Goal: Navigation & Orientation: Find specific page/section

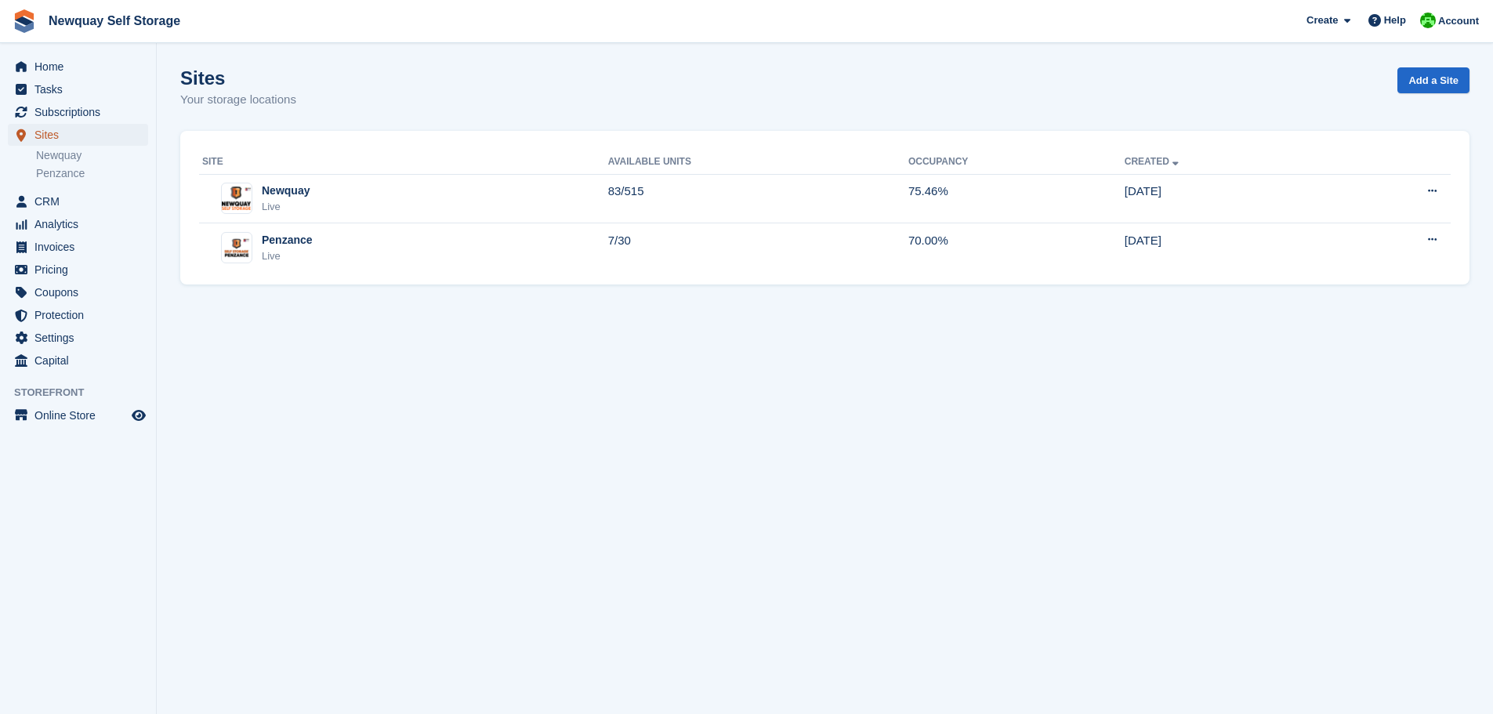
click at [49, 135] on span "Sites" at bounding box center [81, 135] width 94 height 22
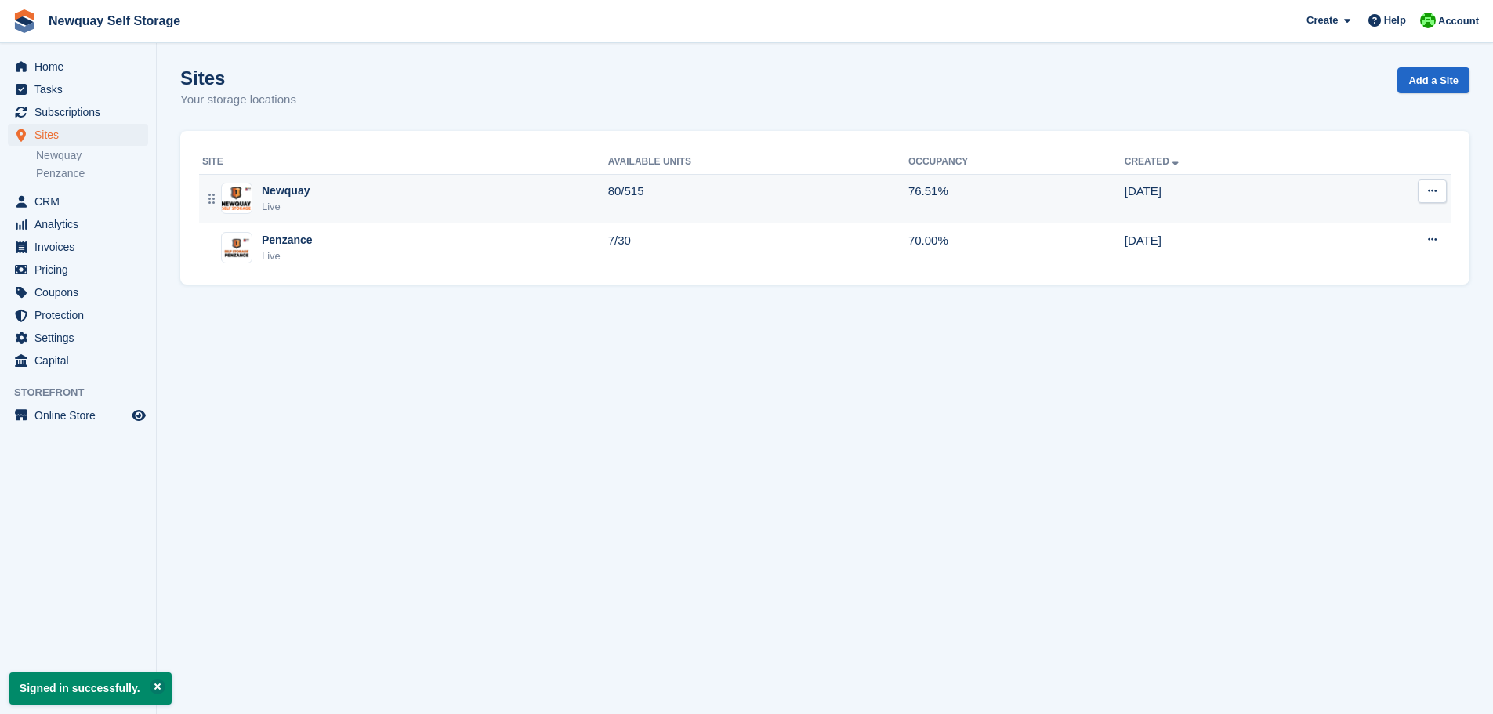
click at [291, 188] on div "Newquay" at bounding box center [286, 191] width 48 height 16
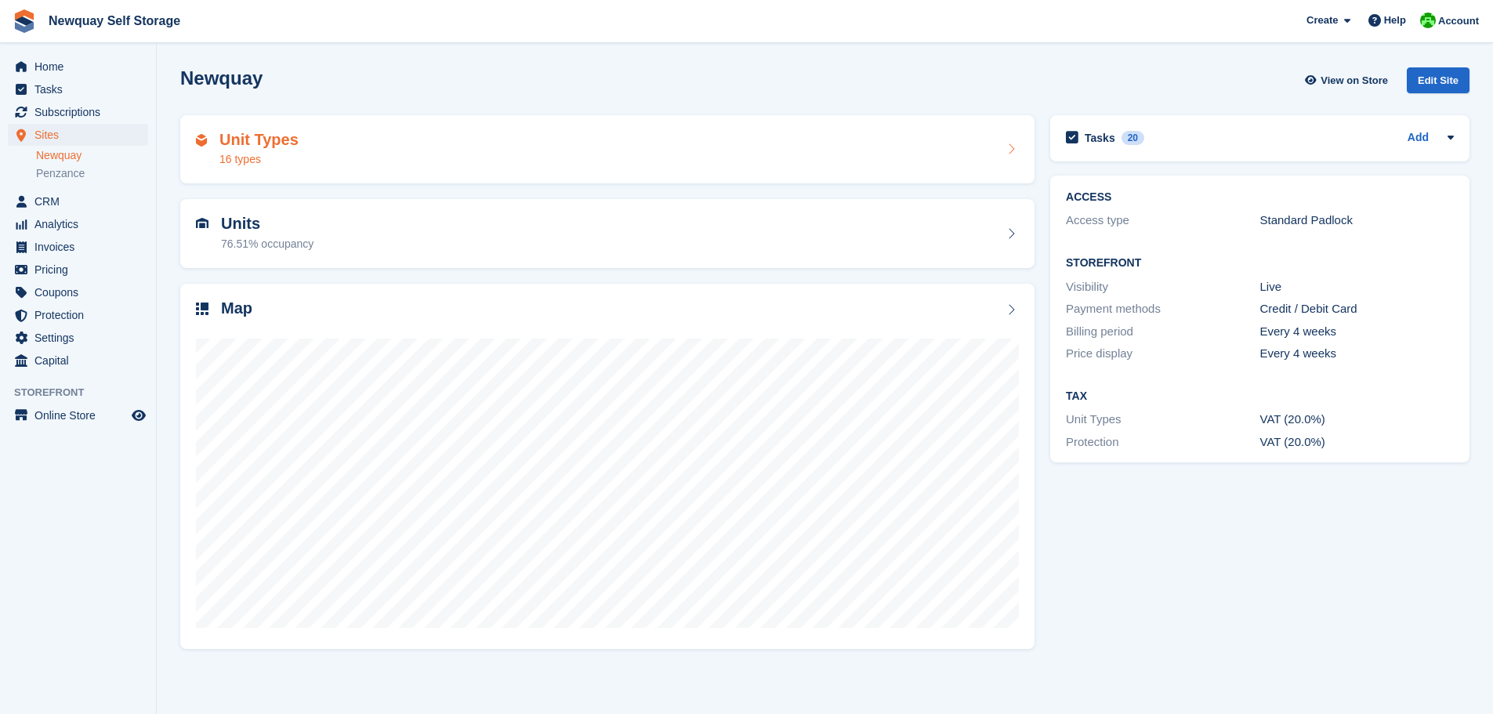
click at [254, 143] on h2 "Unit Types" at bounding box center [258, 140] width 79 height 18
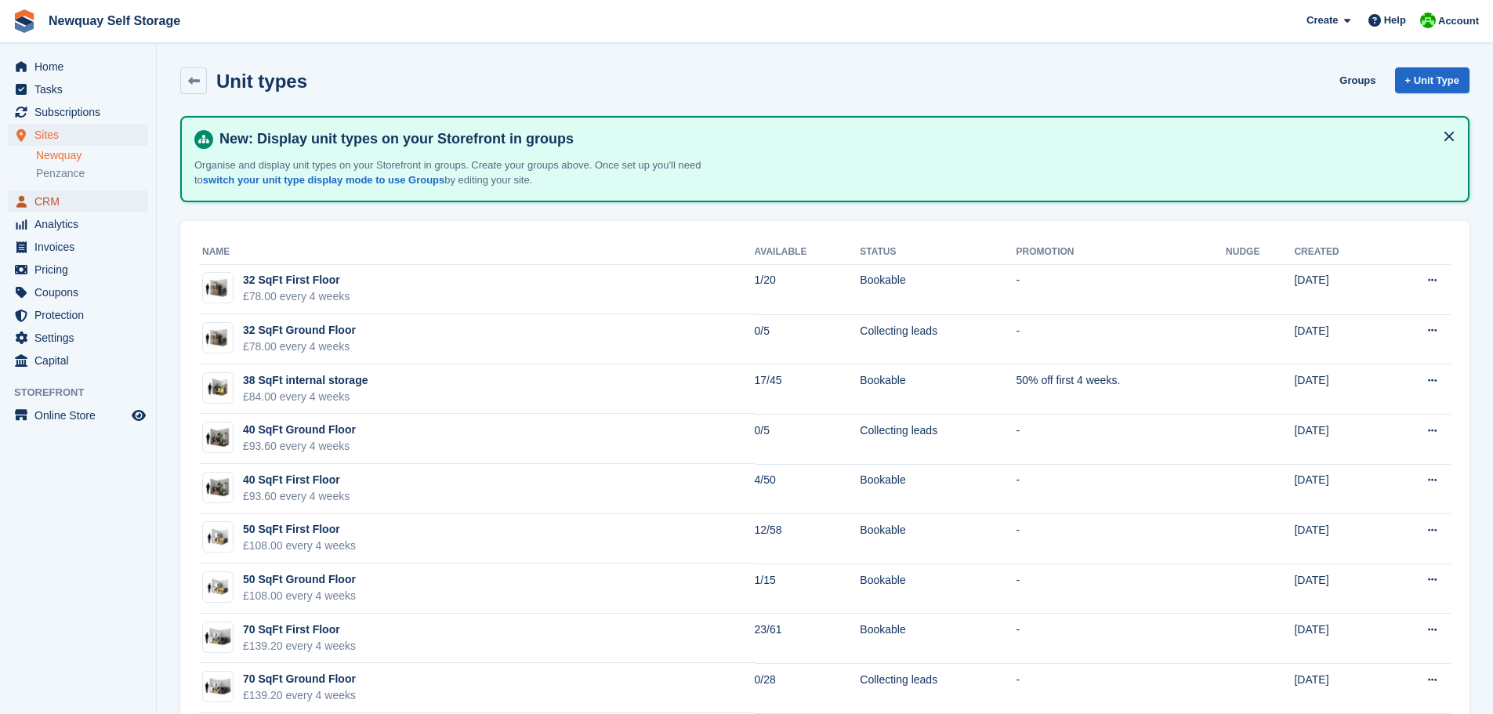
click at [56, 200] on span "CRM" at bounding box center [81, 201] width 94 height 22
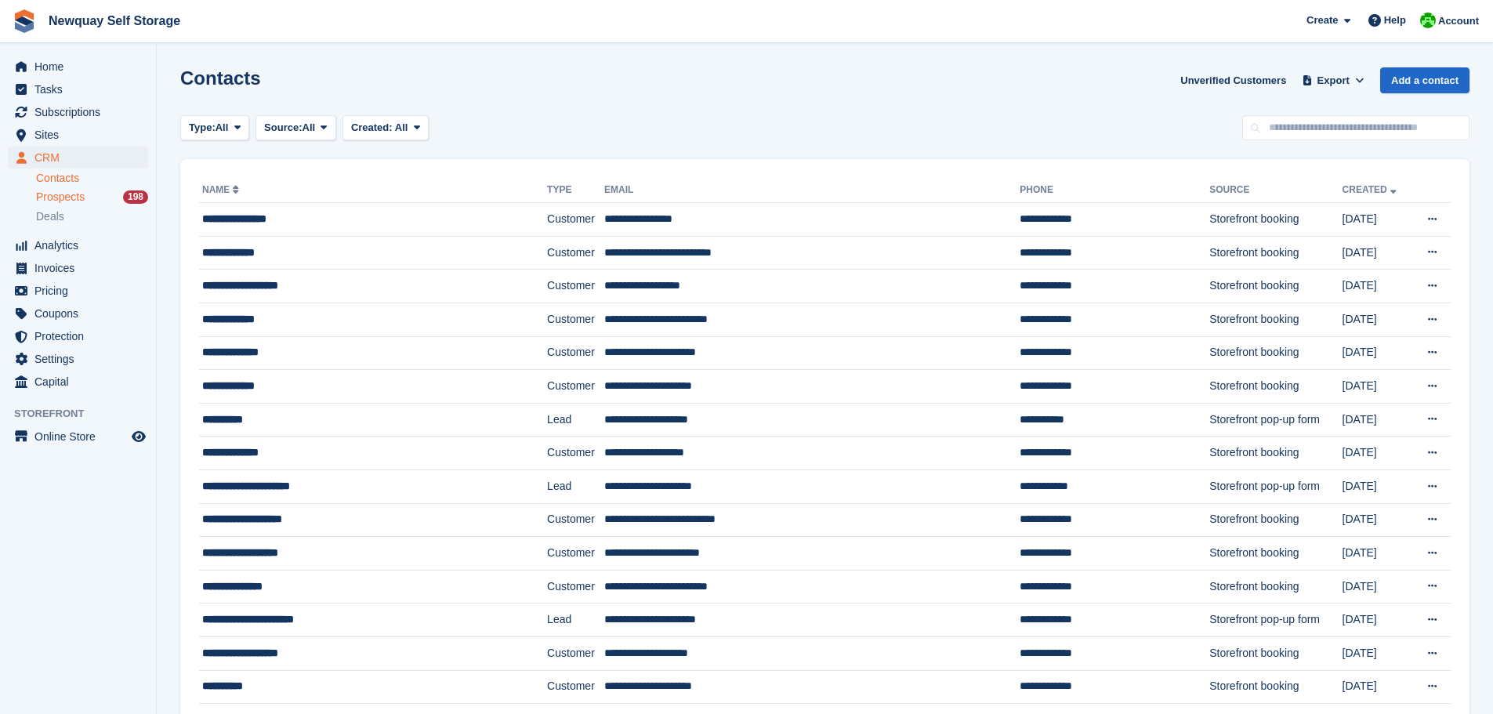
click at [67, 199] on span "Prospects" at bounding box center [60, 197] width 49 height 15
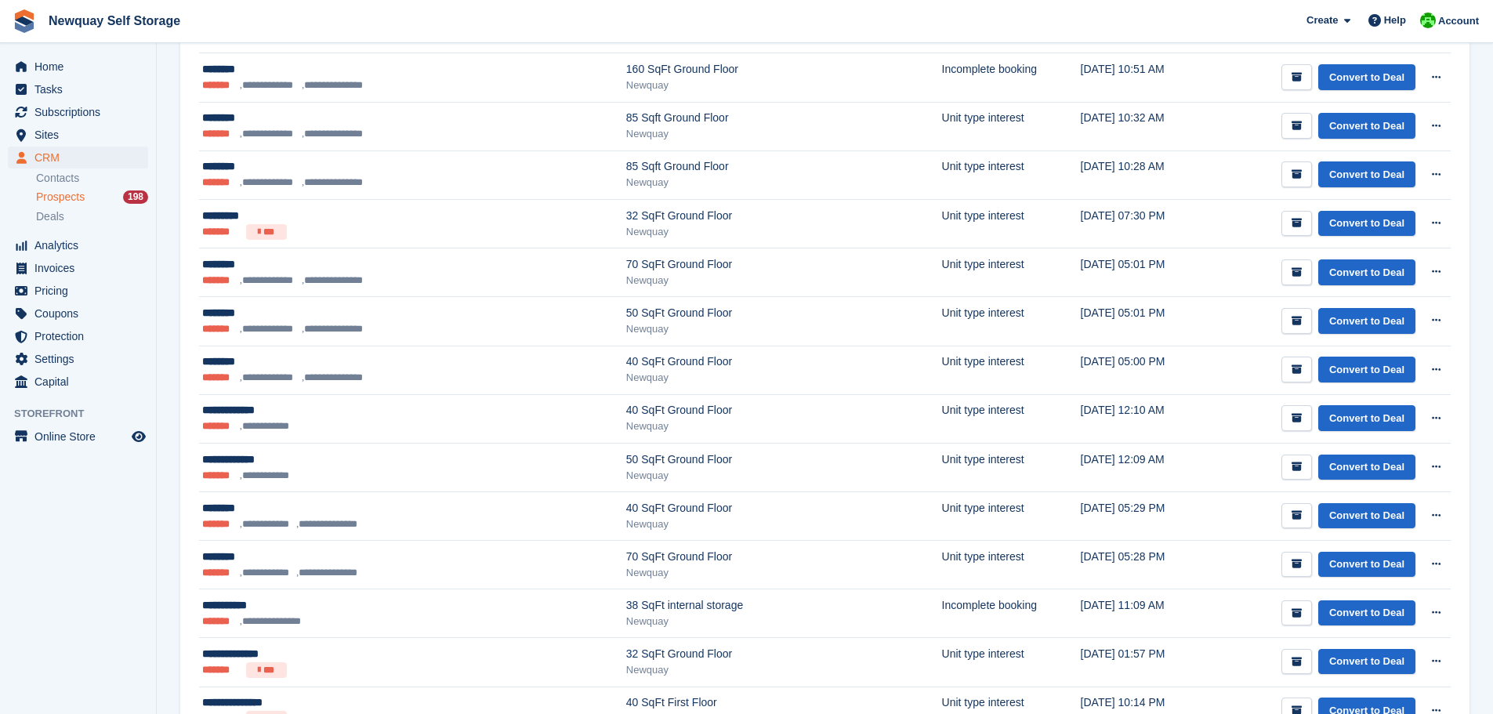
scroll to position [2154, 0]
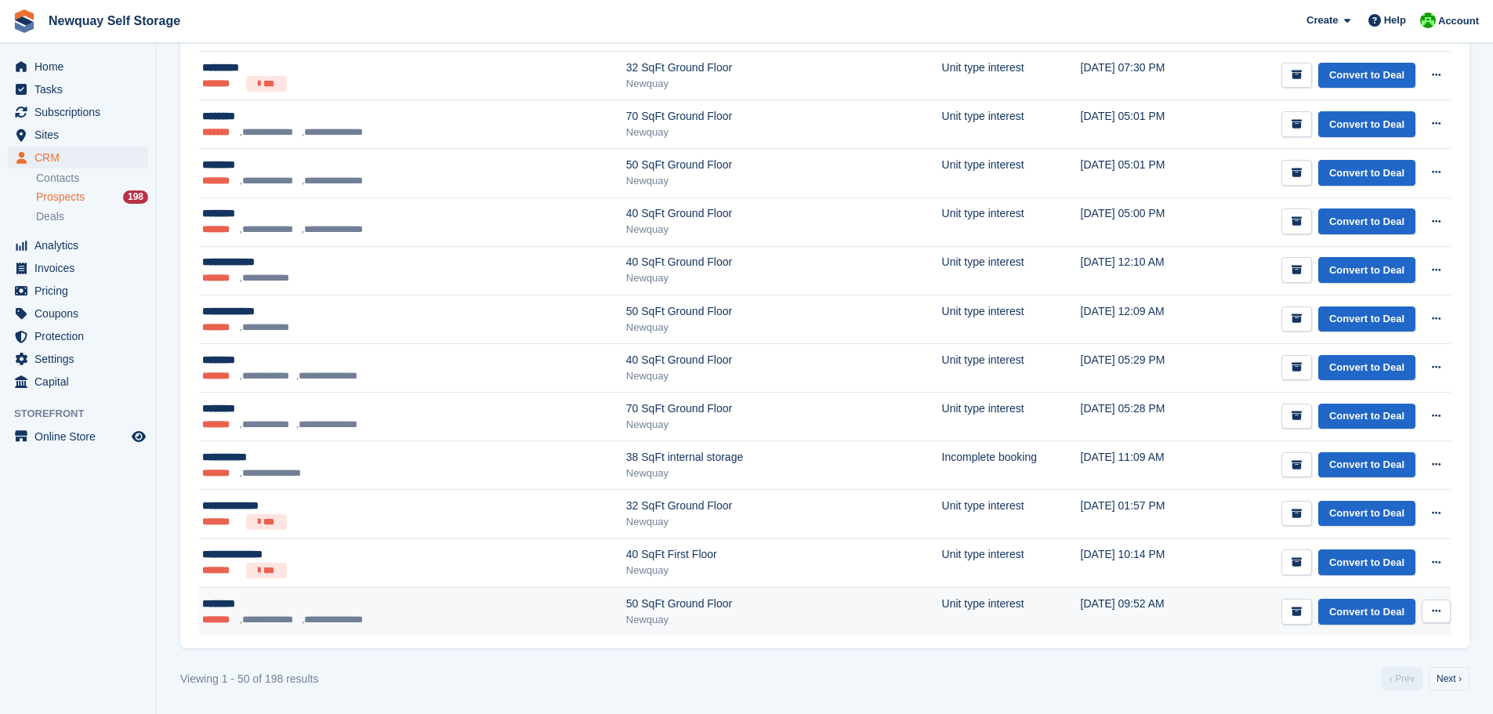
click at [1438, 608] on icon at bounding box center [1436, 611] width 9 height 10
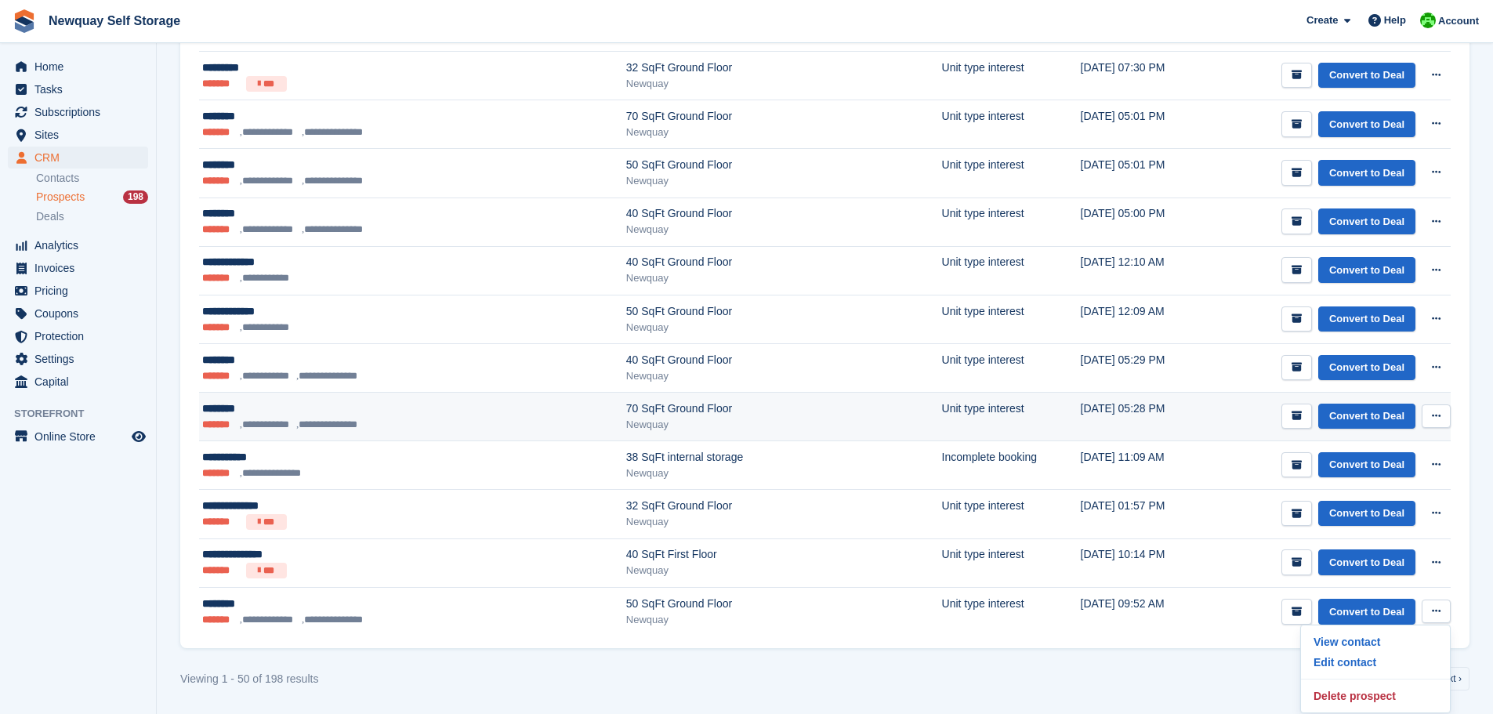
click at [228, 409] on div "********" at bounding box center [347, 409] width 290 height 16
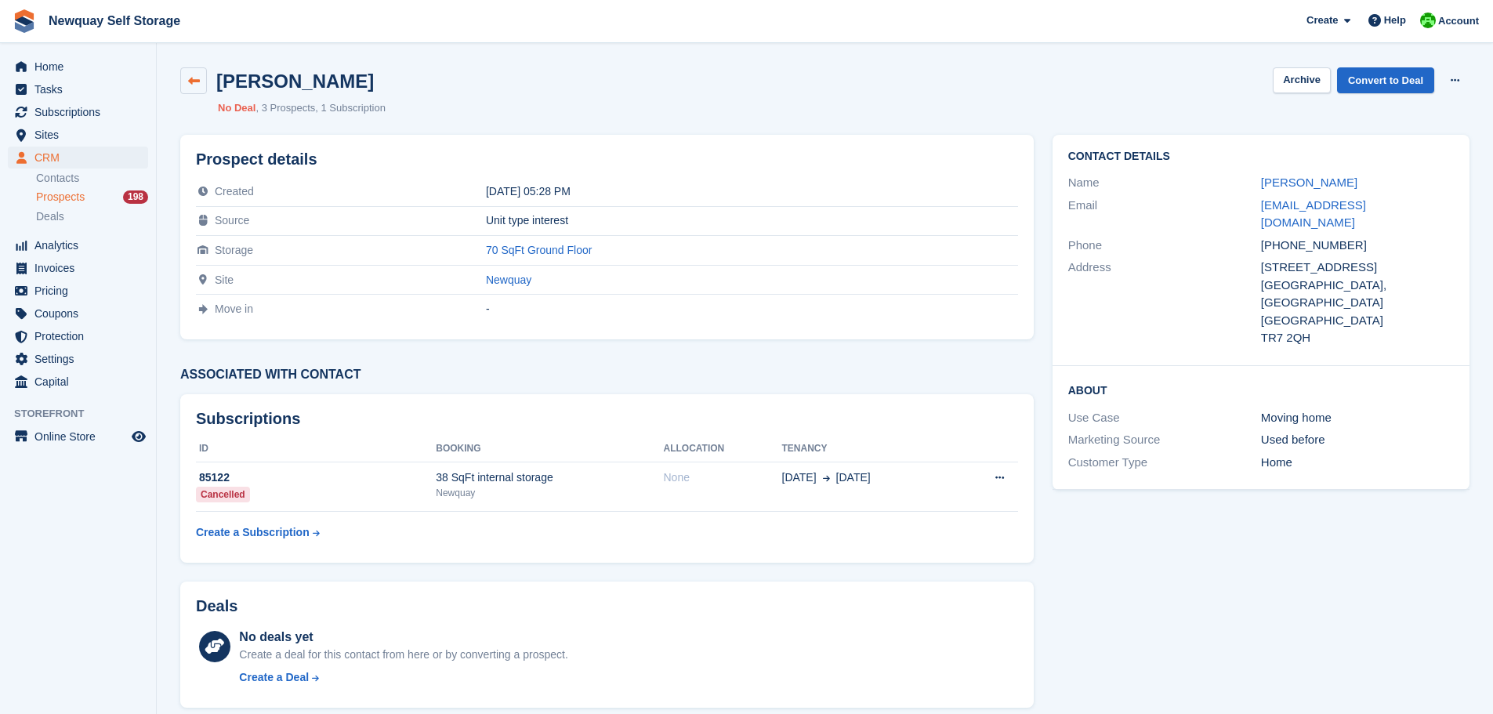
click at [194, 78] on icon at bounding box center [194, 81] width 12 height 12
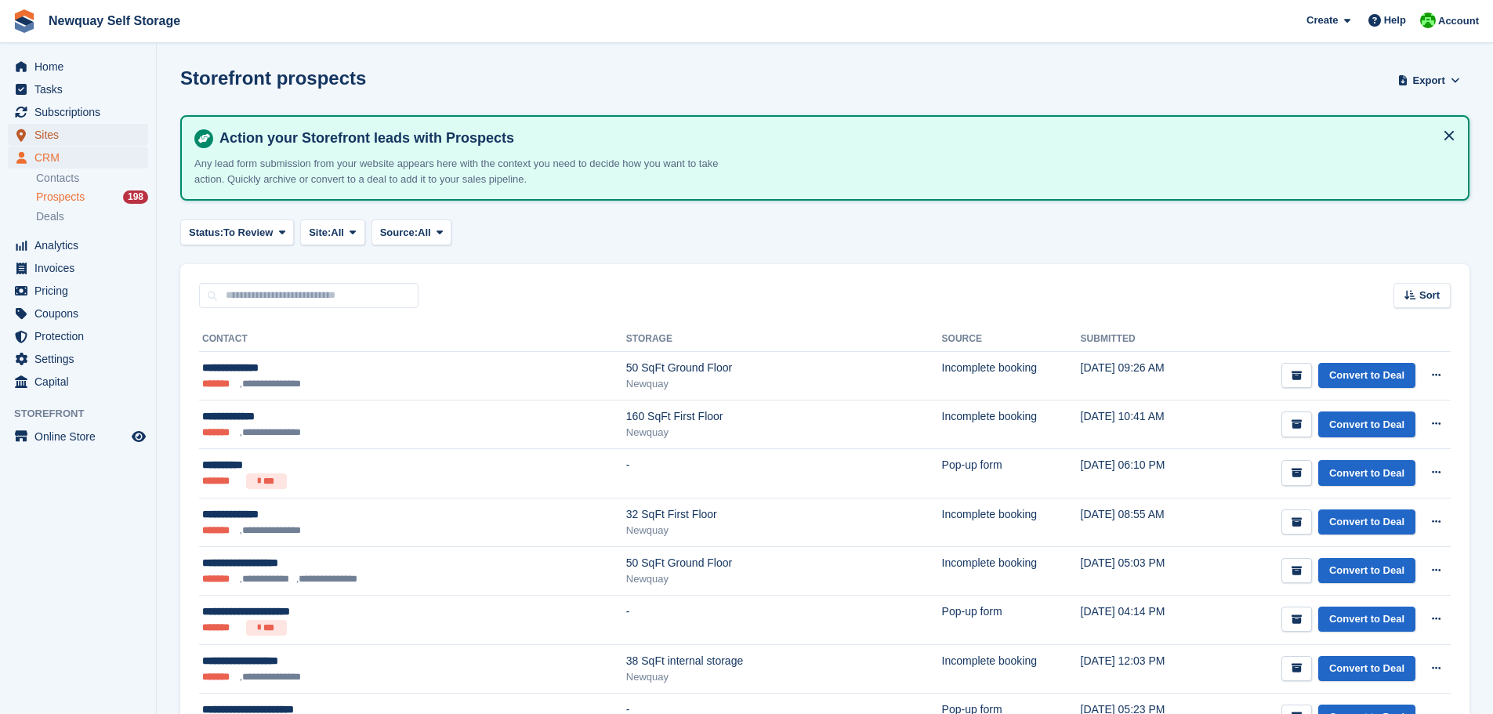
click at [44, 127] on span "Sites" at bounding box center [81, 135] width 94 height 22
